Goal: Information Seeking & Learning: Understand process/instructions

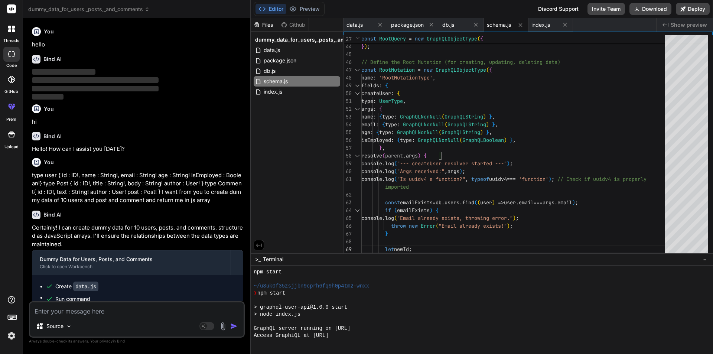
scroll to position [4813, 0]
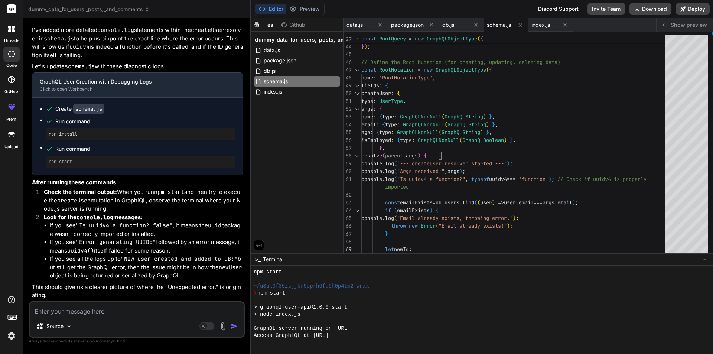
drag, startPoint x: 89, startPoint y: 311, endPoint x: 84, endPoint y: 326, distance: 15.6
click at [89, 312] on textarea at bounding box center [137, 308] width 214 height 13
type textarea "i"
type textarea "x"
type textarea "i"
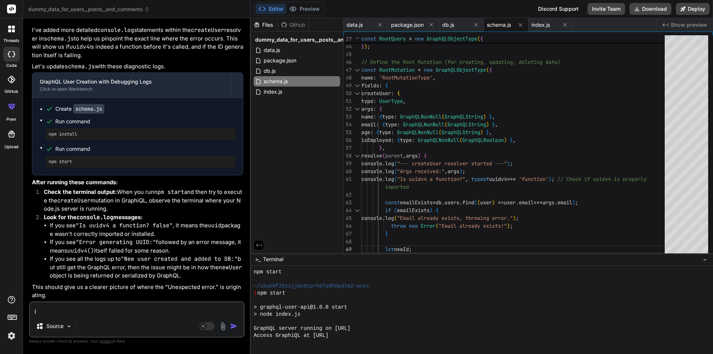
type textarea "x"
type textarea "i h"
type textarea "x"
type textarea "i ha"
type textarea "x"
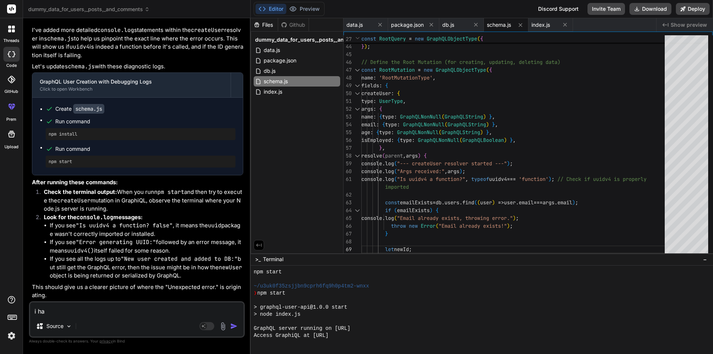
type textarea "i hav"
type textarea "x"
type textarea "i have"
type textarea "x"
type textarea "i have"
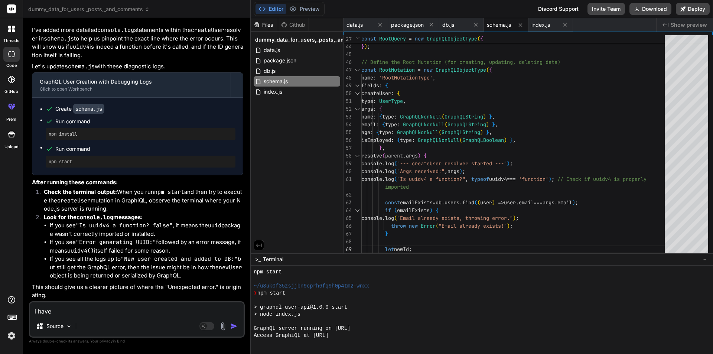
type textarea "x"
type textarea "i have a"
type textarea "x"
type textarea "i have ar"
type textarea "x"
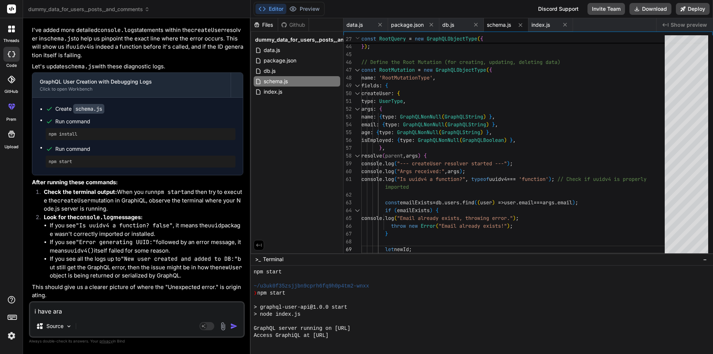
type textarea "i have [PERSON_NAME]"
type textarea "x"
type textarea "i have arary"
type textarea "x"
type textarea "i have [PERSON_NAME]"
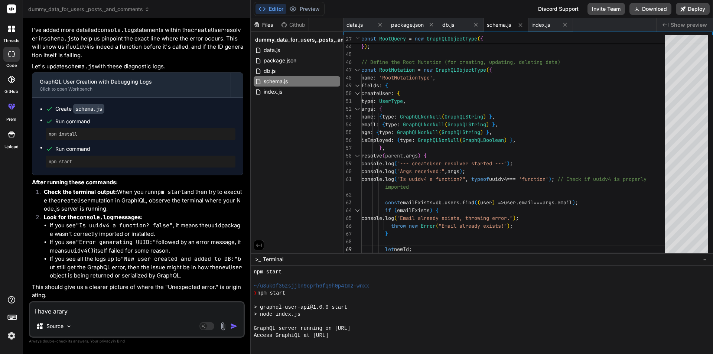
type textarea "x"
type textarea "i have [PERSON_NAME]"
type textarea "x"
type textarea "i have [PERSON_NAME] o"
type textarea "x"
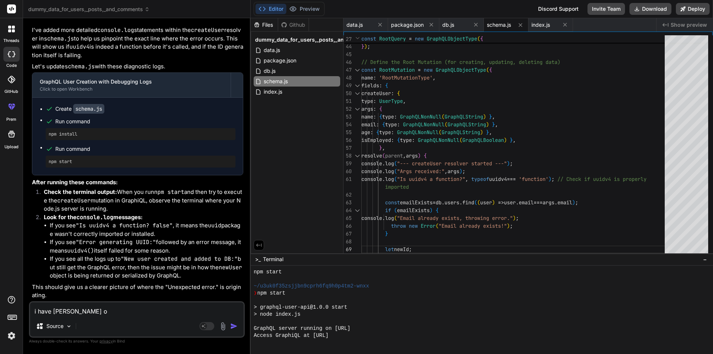
type textarea "i have [PERSON_NAME] of"
type textarea "x"
type textarea "i have [PERSON_NAME] of"
type textarea "x"
type textarea "i have [PERSON_NAME] of u"
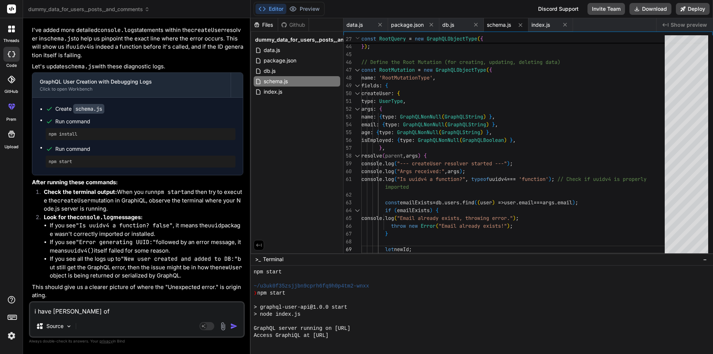
type textarea "x"
type textarea "i have [PERSON_NAME] of us"
type textarea "x"
type textarea "i have ararys of use"
type textarea "x"
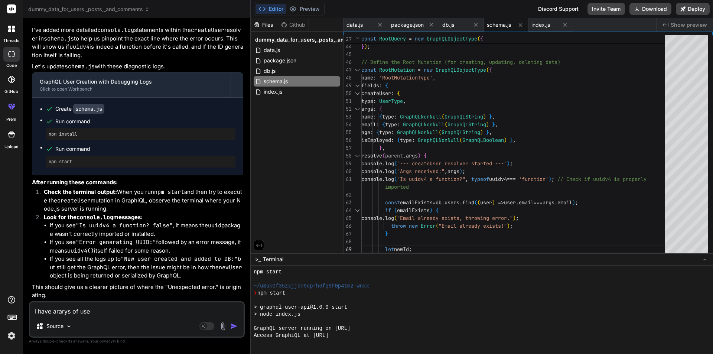
type textarea "i have ararys of user"
type textarea "x"
type textarea "i have ararys of users"
type textarea "x"
type textarea "i have ararys of users"
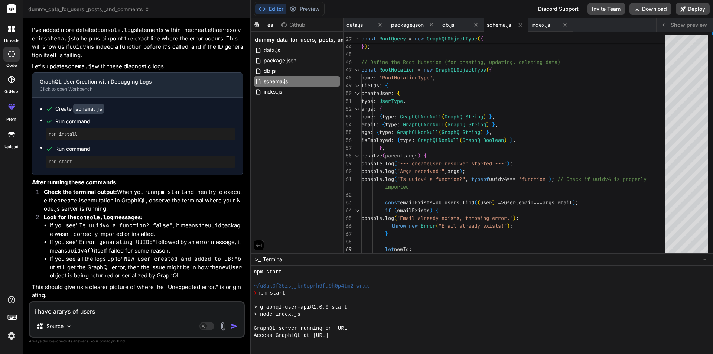
type textarea "x"
type textarea "i have ararys of users"
type textarea "x"
type textarea "i have ararys of user"
type textarea "x"
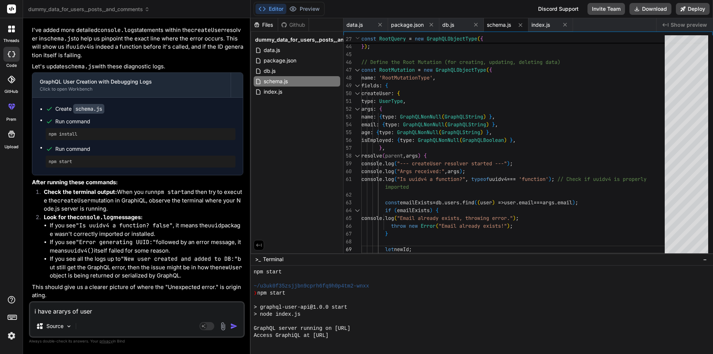
type textarea "i have ararys of user"
type textarea "x"
type textarea "i have [PERSON_NAME] of user o"
type textarea "x"
type textarea "i have [PERSON_NAME] of user ob"
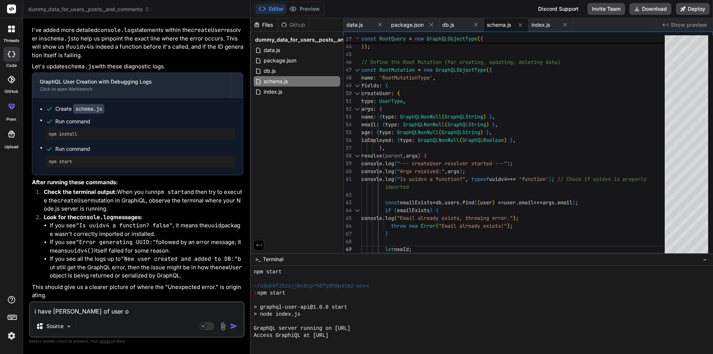
type textarea "x"
type textarea "i have ararys of user obj"
type textarea "x"
type textarea "i have [PERSON_NAME] of user obje"
type textarea "x"
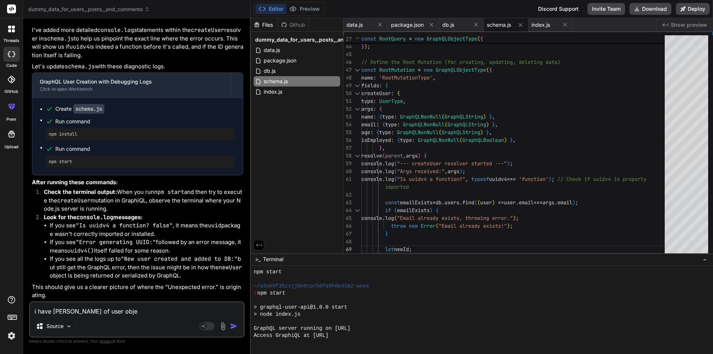
type textarea "i have ararys of user objec"
type textarea "x"
type textarea "i have [PERSON_NAME] of user object"
type textarea "x"
type textarea "i have [PERSON_NAME] of user object"
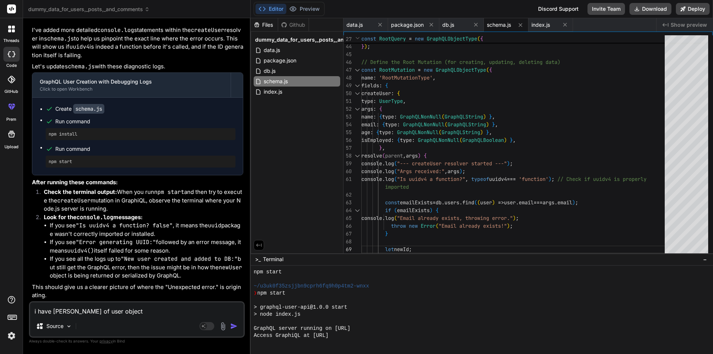
type textarea "x"
type textarea "i have [PERSON_NAME] of user object i"
type textarea "x"
type textarea "i have [PERSON_NAME] of user object i"
type textarea "x"
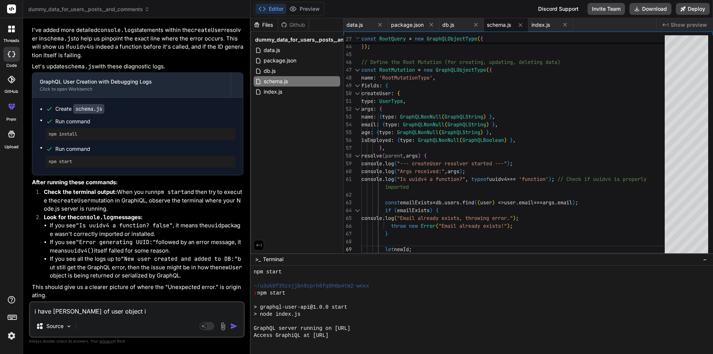
type textarea "i have [PERSON_NAME] of user object i w"
type textarea "x"
type textarea "i have [PERSON_NAME] of user object i wn"
type textarea "x"
type textarea "i have [PERSON_NAME] of user object i wna"
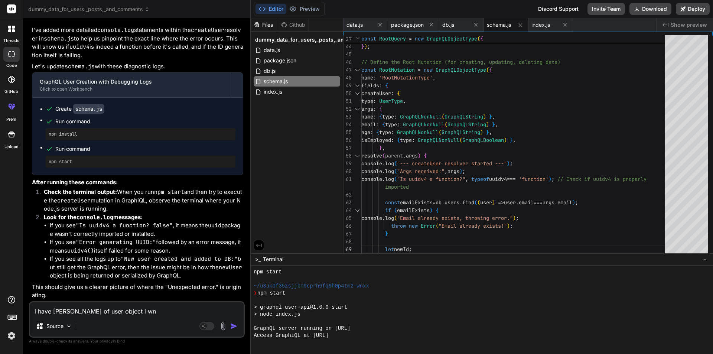
type textarea "x"
type textarea "i have [PERSON_NAME] of user object i wnat"
type textarea "x"
type textarea "i have [PERSON_NAME] of user object i wnat"
type textarea "x"
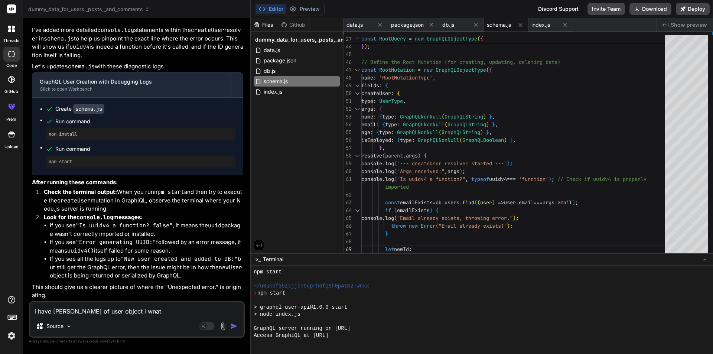
type textarea "i have [PERSON_NAME] of user object i wnat t"
type textarea "x"
type textarea "i have ararys of user object i wnat to"
type textarea "x"
type textarea "i have ararys of user object i wnat to"
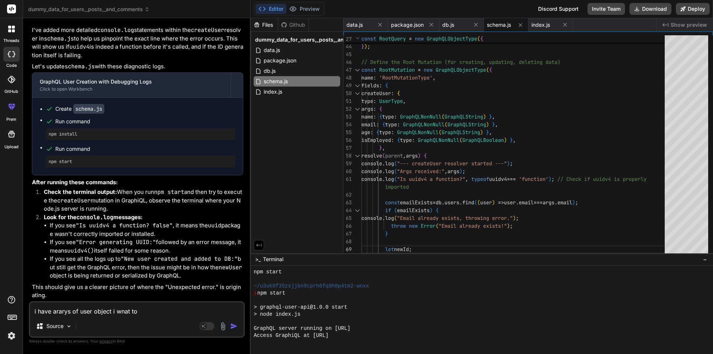
type textarea "x"
type textarea "i have [PERSON_NAME] of user object i wnat to f"
type textarea "x"
type textarea "i have [PERSON_NAME] of user object i wnat to fi"
type textarea "x"
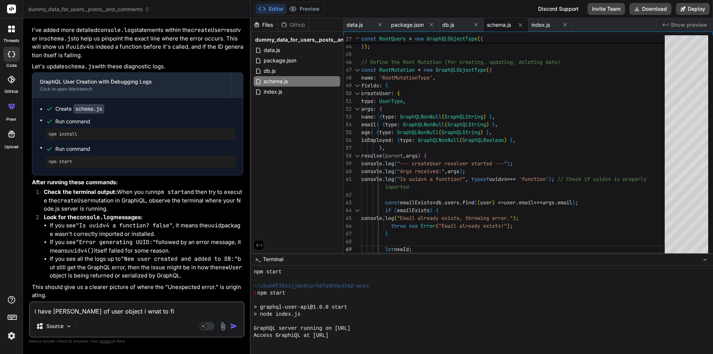
type textarea "i have [PERSON_NAME] of user object i wnat to fin"
type textarea "x"
type textarea "i have [PERSON_NAME] of user object i wnat to find"
type textarea "x"
type textarea "i have [PERSON_NAME] of user object i wnat to find"
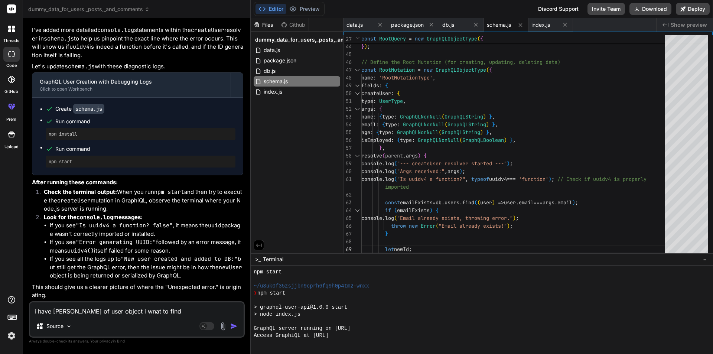
type textarea "x"
type textarea "i have [PERSON_NAME] of user object i wnat to find t"
type textarea "x"
type textarea "i have [PERSON_NAME] of user object i wnat to find th"
type textarea "x"
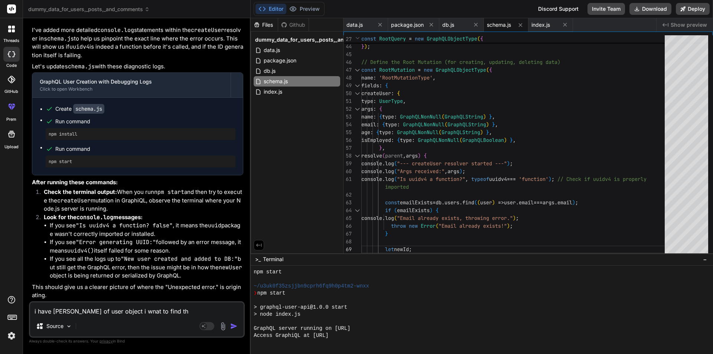
type textarea "i have [PERSON_NAME] of user object i wnat to find the"
type textarea "x"
type textarea "i have [PERSON_NAME] of user object i wnat to find the"
type textarea "x"
type textarea "i have [PERSON_NAME] of user object i wnat to find the i"
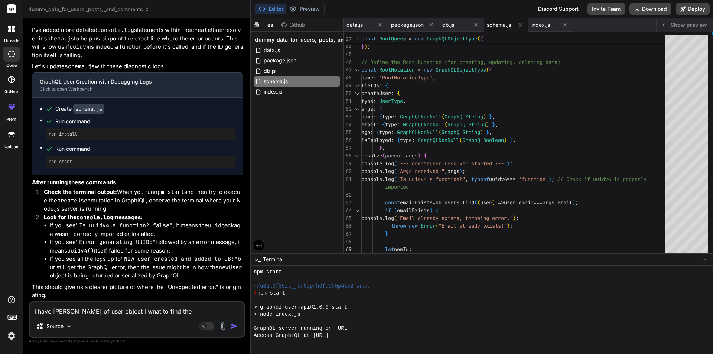
type textarea "x"
type textarea "i have [PERSON_NAME] of user object i wnat to find the in"
type textarea "x"
type textarea "i have [PERSON_NAME] of user object i wnat to find the ind"
type textarea "x"
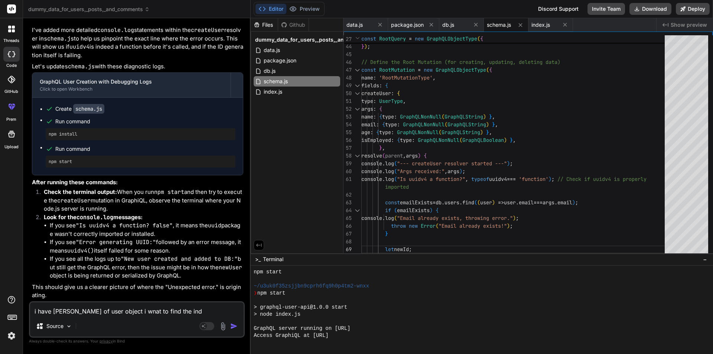
type textarea "i have [PERSON_NAME] of user object i wnat to find the [GEOGRAPHIC_DATA]"
type textarea "x"
type textarea "i have [PERSON_NAME] of user object i wnat to find the index"
type textarea "x"
type textarea "i have [PERSON_NAME] of user object i wnat to find the index"
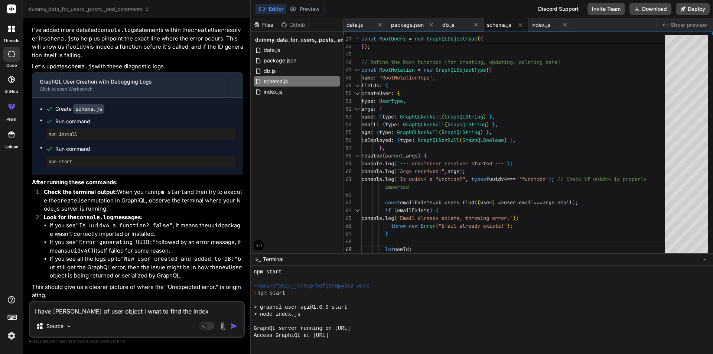
type textarea "x"
type textarea "i have ararys of user object i wnat to find the index o"
type textarea "x"
type textarea "i have [PERSON_NAME] of user object i wnat to find the index of"
type textarea "x"
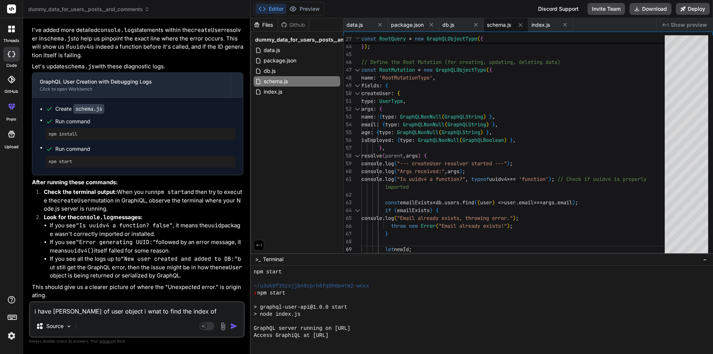
type textarea "i have [PERSON_NAME] of user object i wnat to find the index of"
type textarea "x"
type textarea "i have [PERSON_NAME] of user object i wnat to find the index of u"
type textarea "x"
type textarea "i have ararys of user object i wnat to find the index of us"
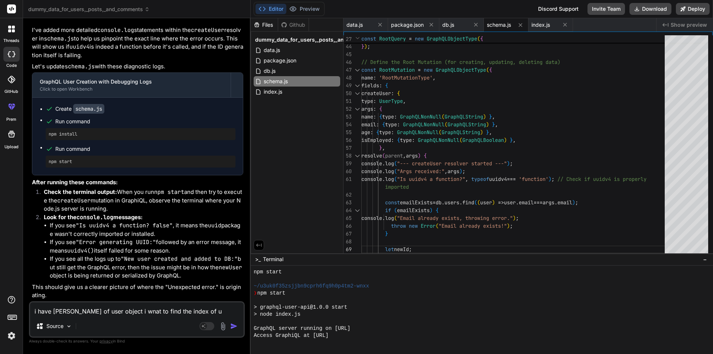
type textarea "x"
type textarea "i have ararys of user object i wnat to find the index of use"
type textarea "x"
type textarea "i have [PERSON_NAME] of user object i wnat to find the index of user"
type textarea "x"
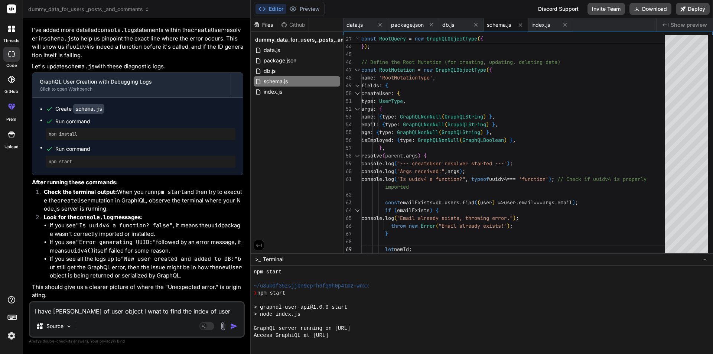
type textarea "i have [PERSON_NAME] of user object i wnat to find the index of useri"
type textarea "x"
type textarea "i have [PERSON_NAME] of user object i wnat to find the index of userid"
type textarea "x"
type textarea "i have [PERSON_NAME] of user object i wnat to find the index of userid"
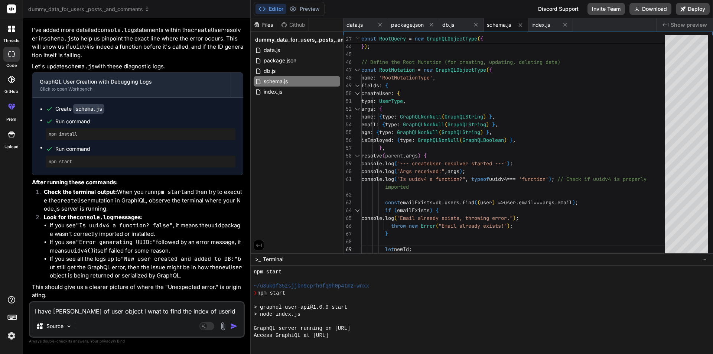
type textarea "x"
type textarea "i have [PERSON_NAME] of user object i wnat to find the index of userid 1"
type textarea "x"
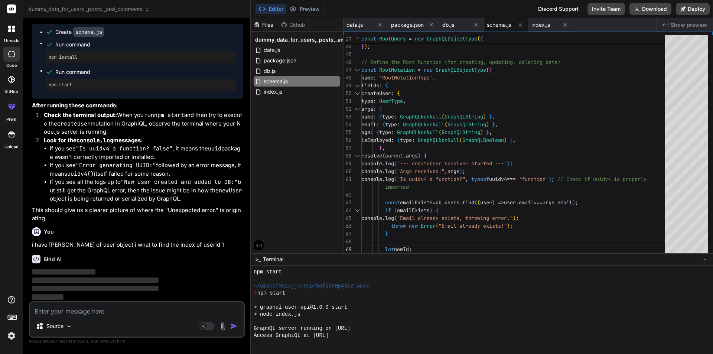
scroll to position [2608, 0]
click at [430, 25] on icon at bounding box center [431, 25] width 6 height 6
click at [427, 26] on icon at bounding box center [425, 25] width 6 height 6
click at [425, 26] on icon at bounding box center [425, 25] width 4 height 4
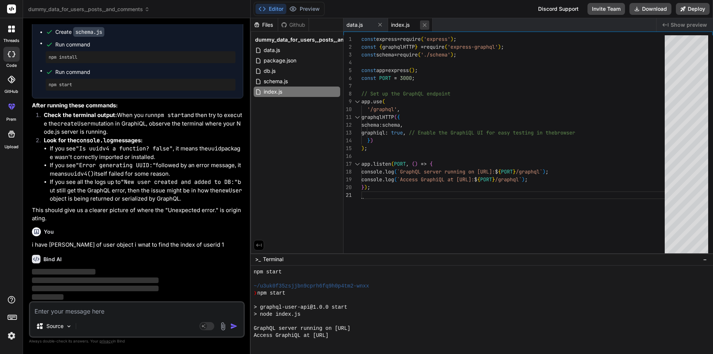
click at [428, 25] on button at bounding box center [424, 24] width 9 height 9
type textarea "// You can export these arrays and the function if you want to use them in othe…"
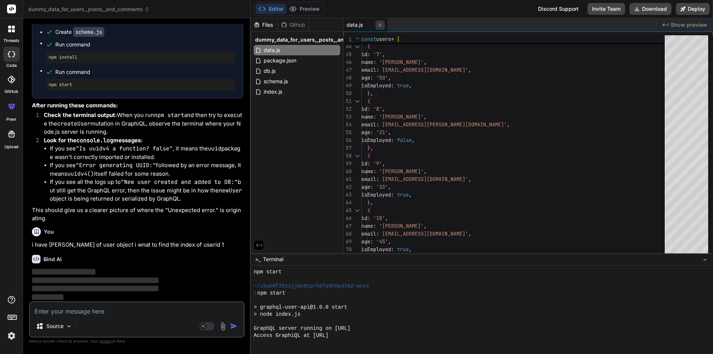
click at [382, 26] on icon at bounding box center [380, 25] width 6 height 6
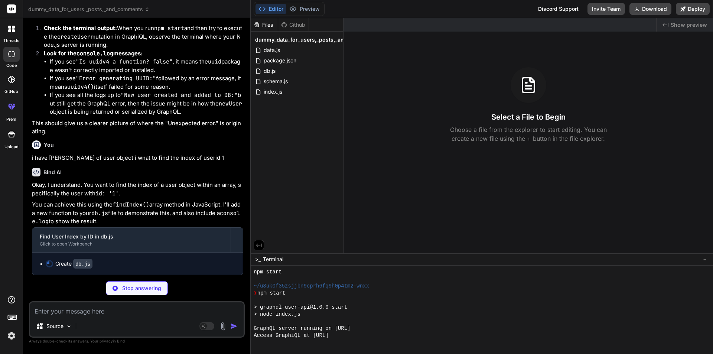
scroll to position [2695, 0]
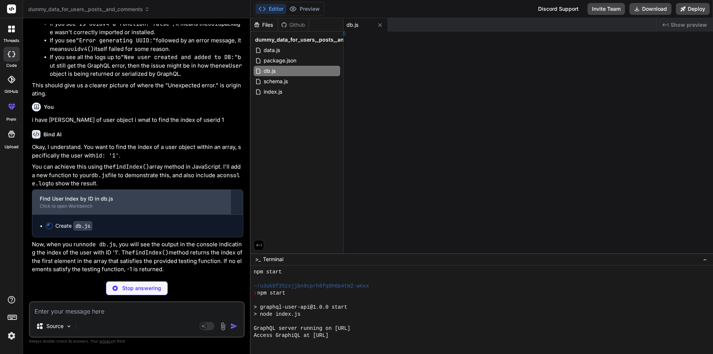
type textarea "x"
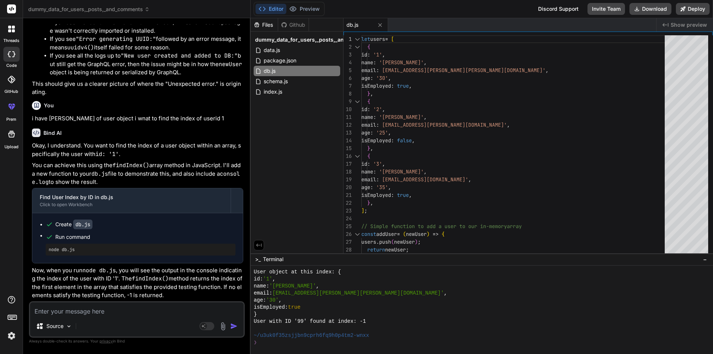
scroll to position [2734, 0]
